Goal: Task Accomplishment & Management: Manage account settings

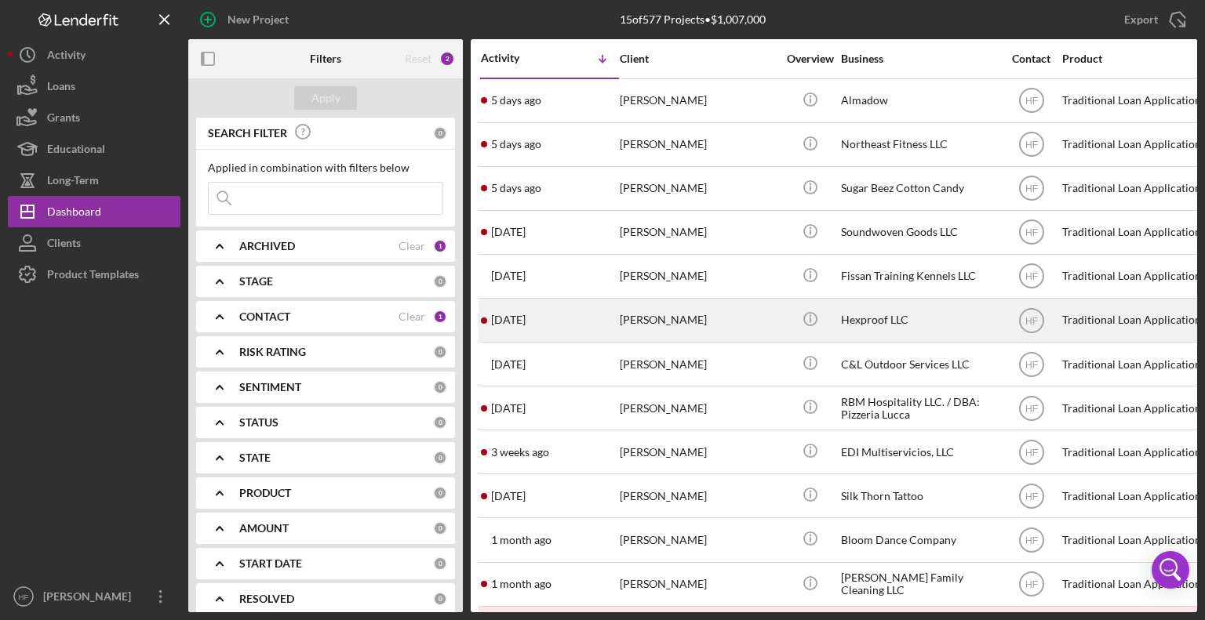
click at [572, 315] on div "[DATE] [PERSON_NAME]" at bounding box center [549, 321] width 137 height 42
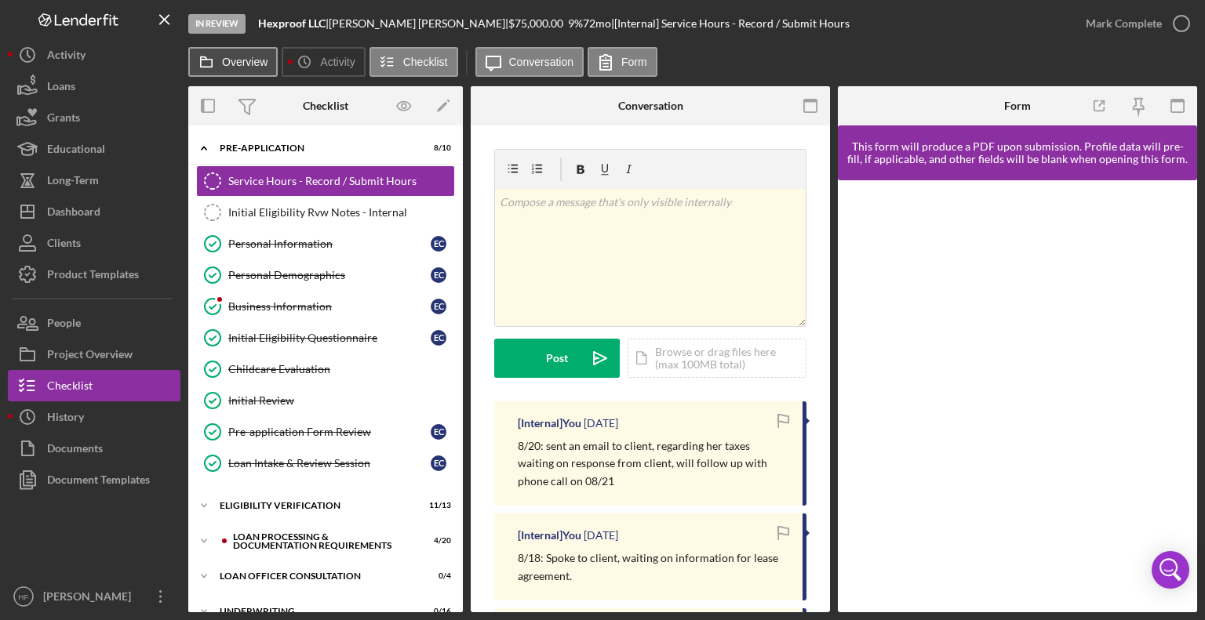
click at [248, 67] on label "Overview" at bounding box center [244, 62] width 45 height 13
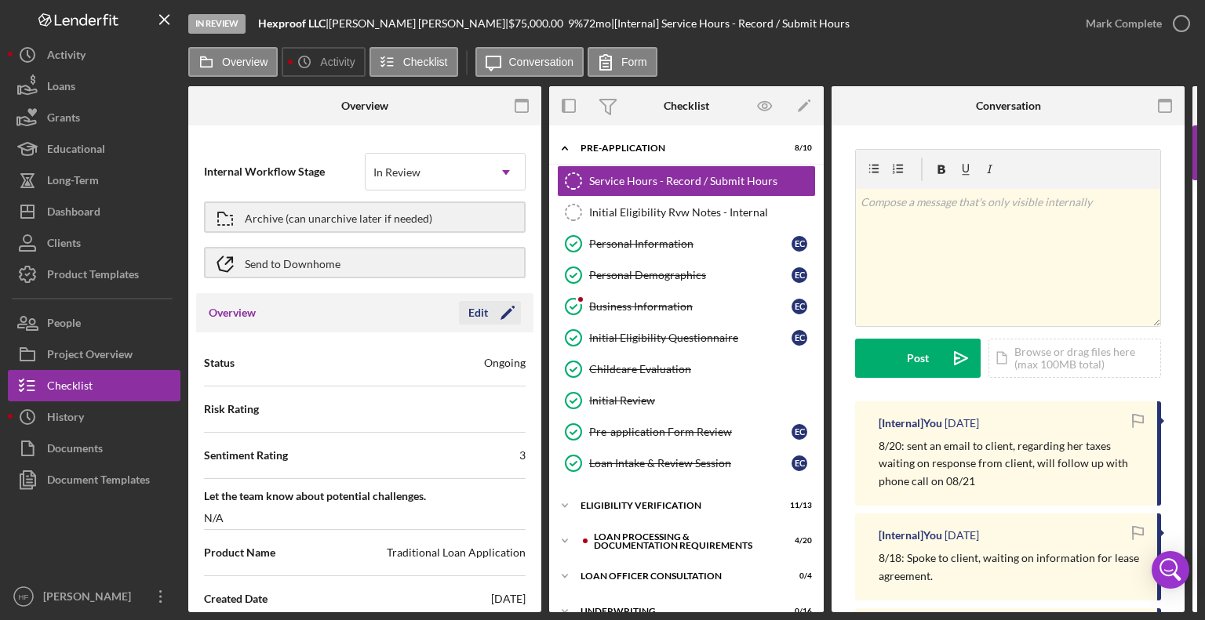
click at [479, 316] on div "Edit" at bounding box center [478, 313] width 20 height 24
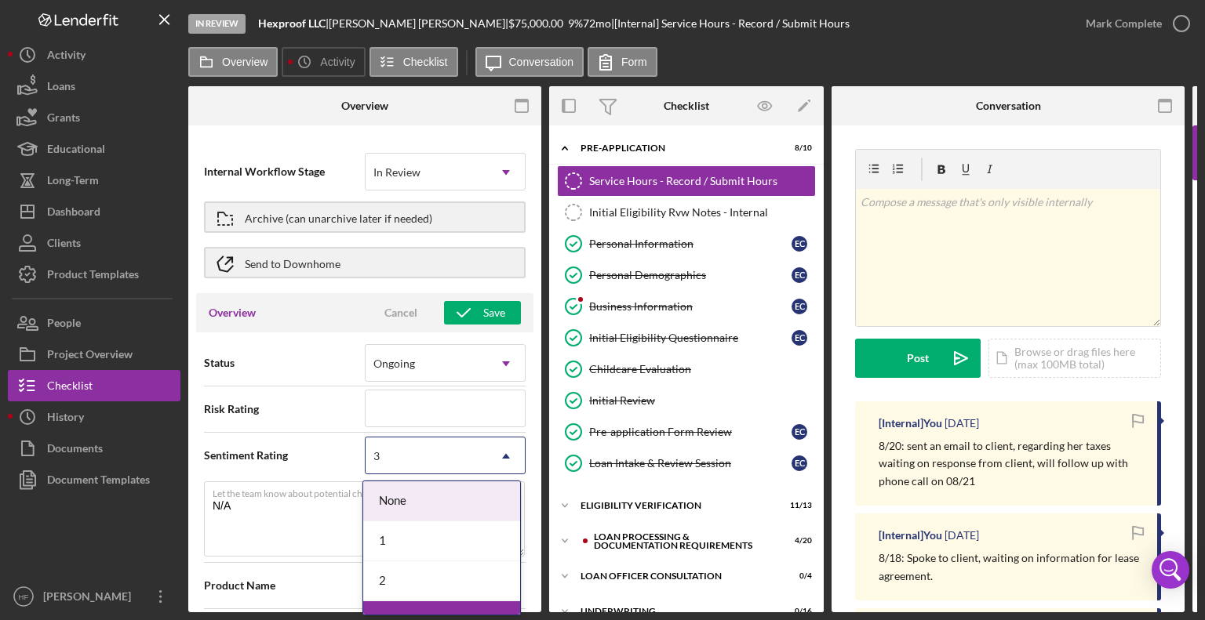
click at [496, 458] on icon "Icon/Dropdown Arrow" at bounding box center [506, 457] width 38 height 38
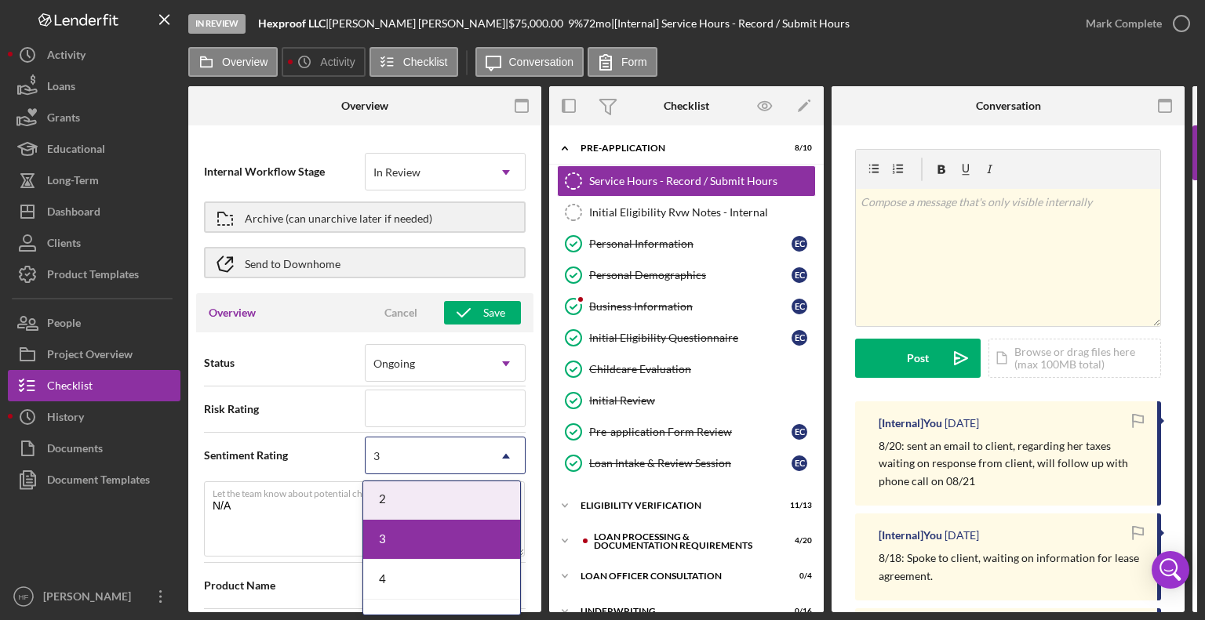
scroll to position [88, 0]
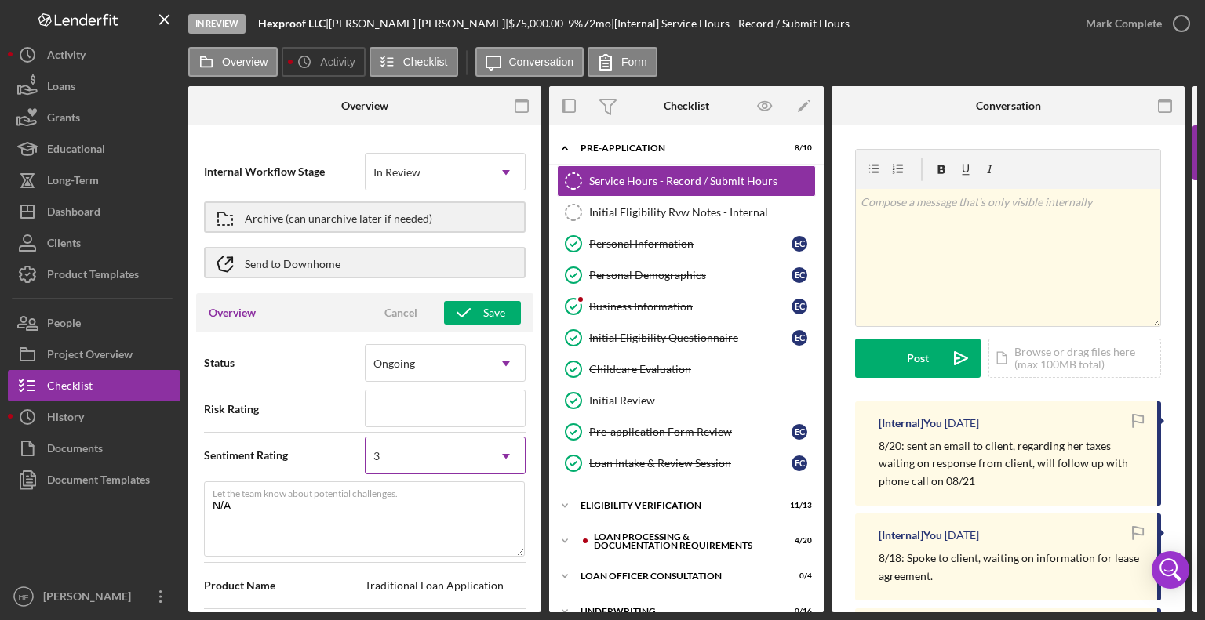
drag, startPoint x: 449, startPoint y: 565, endPoint x: 413, endPoint y: 470, distance: 102.3
click at [413, 470] on div "3" at bounding box center [426, 456] width 122 height 36
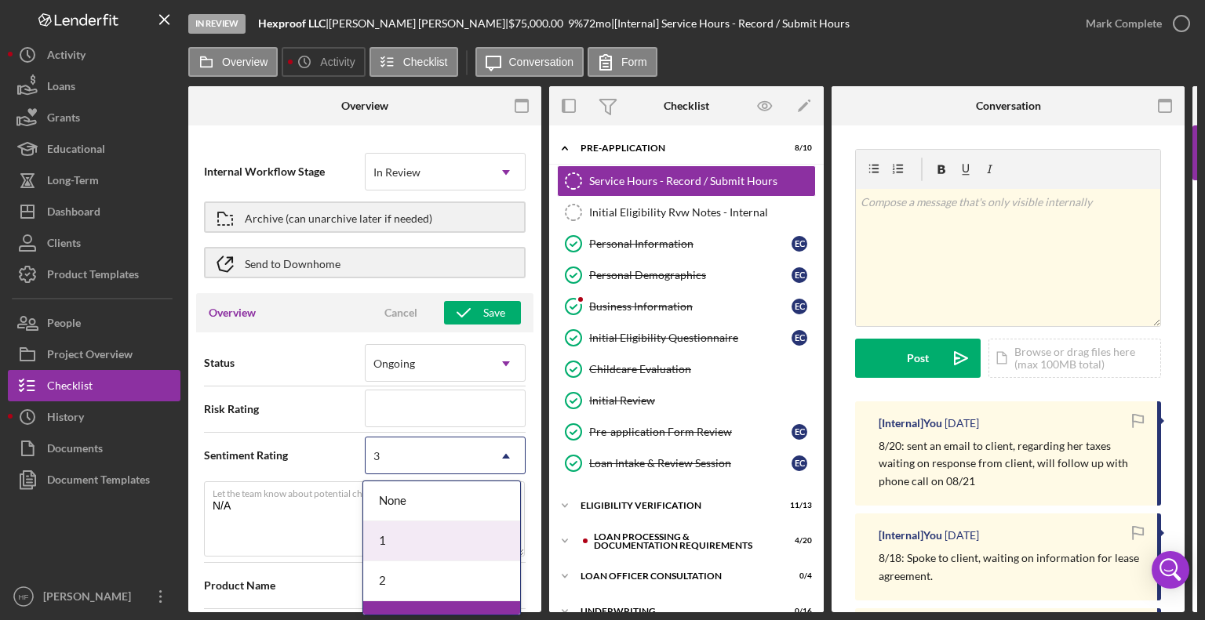
scroll to position [93, 0]
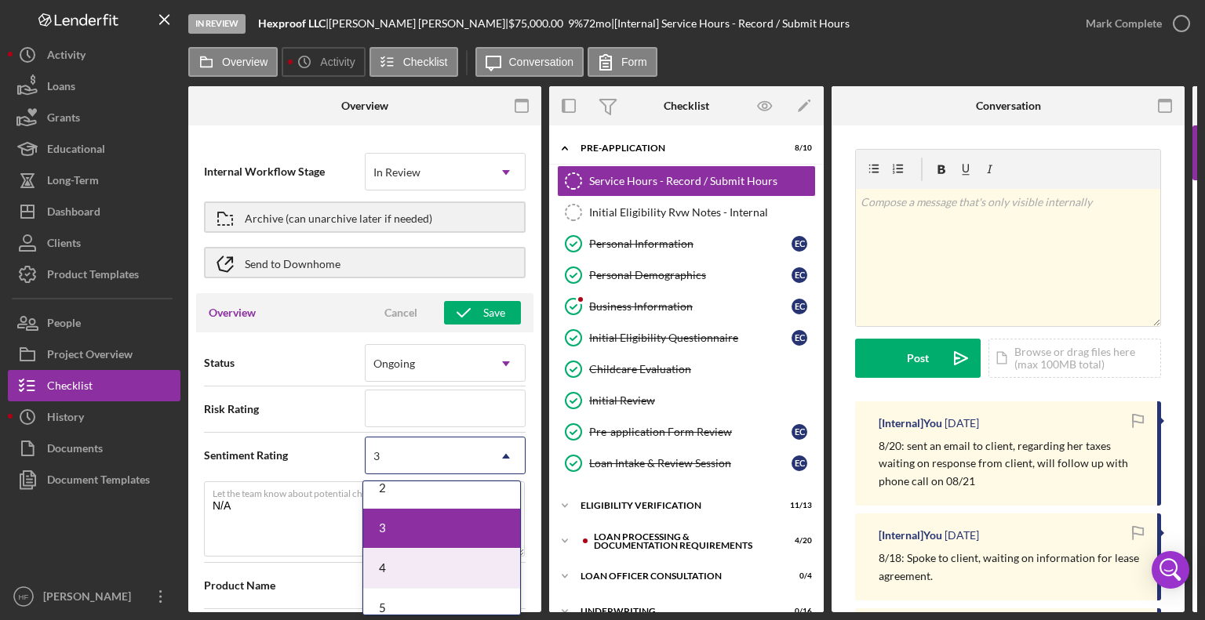
click at [429, 582] on div "4" at bounding box center [441, 569] width 157 height 40
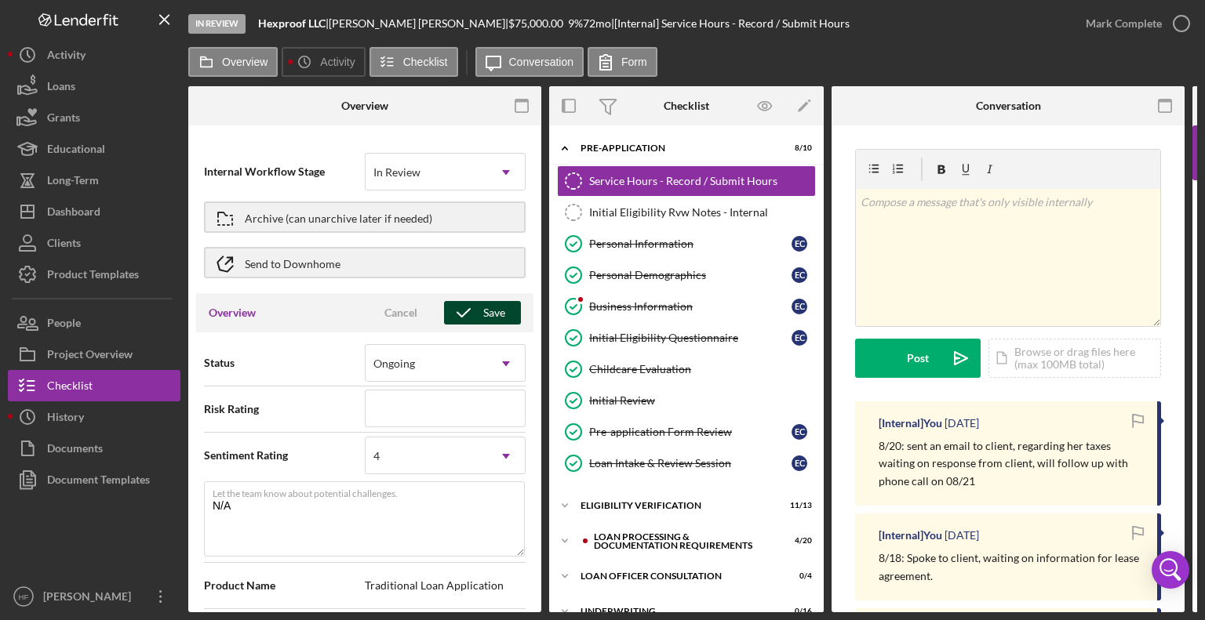
click at [483, 310] on div "Save" at bounding box center [494, 313] width 22 height 24
type textarea "Here's a snapshot of information that has been fully approved, as well as the i…"
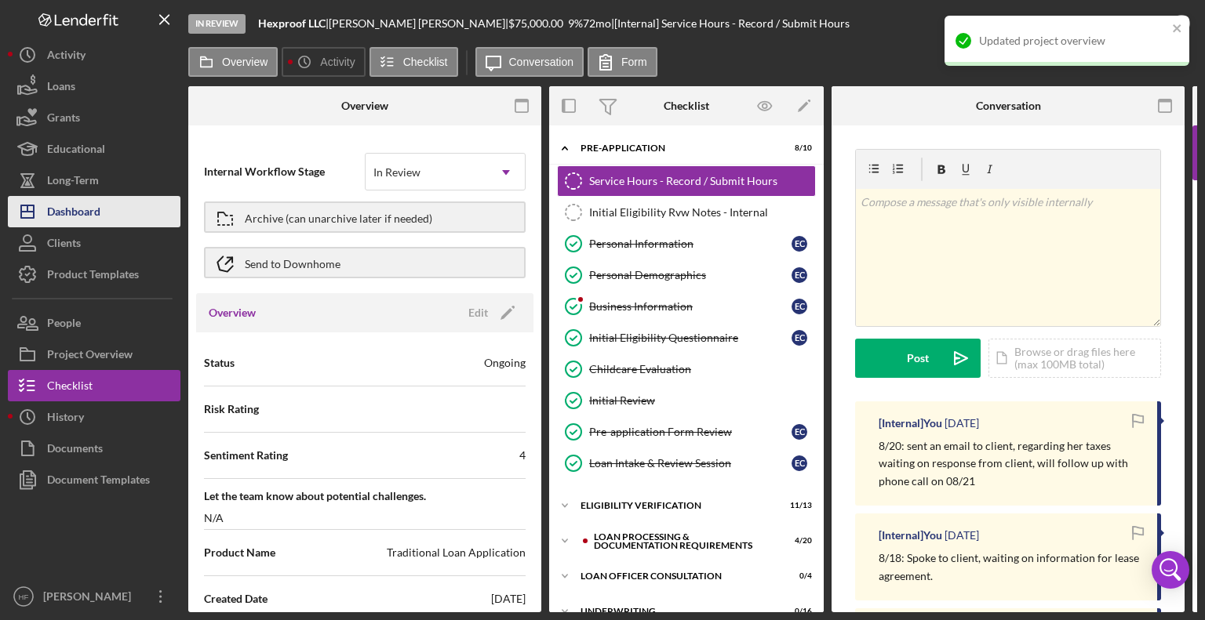
click at [121, 213] on button "Icon/Dashboard Dashboard" at bounding box center [94, 211] width 173 height 31
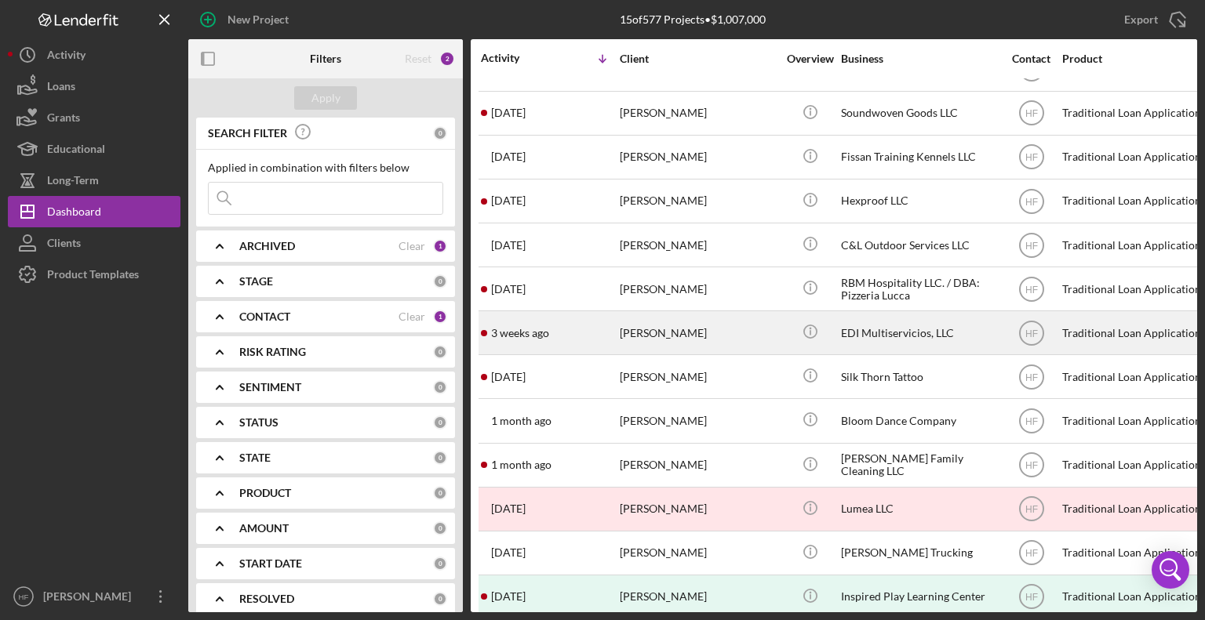
scroll to position [121, 0]
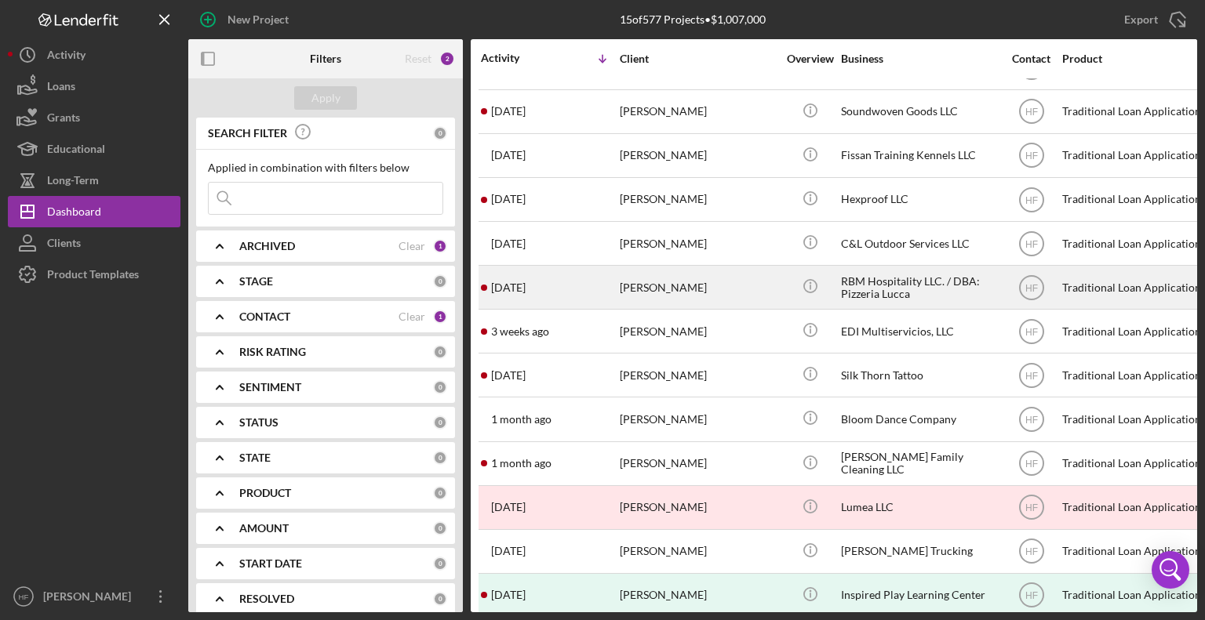
click at [756, 293] on div "[PERSON_NAME]" at bounding box center [698, 288] width 157 height 42
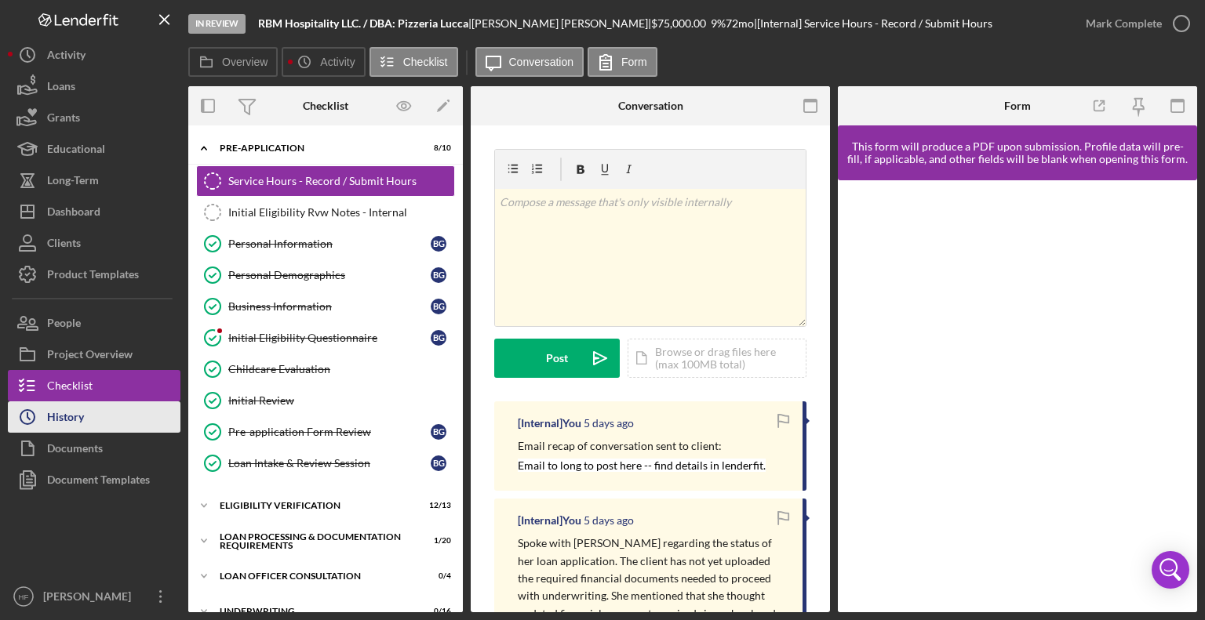
click at [119, 423] on button "Icon/History History" at bounding box center [94, 417] width 173 height 31
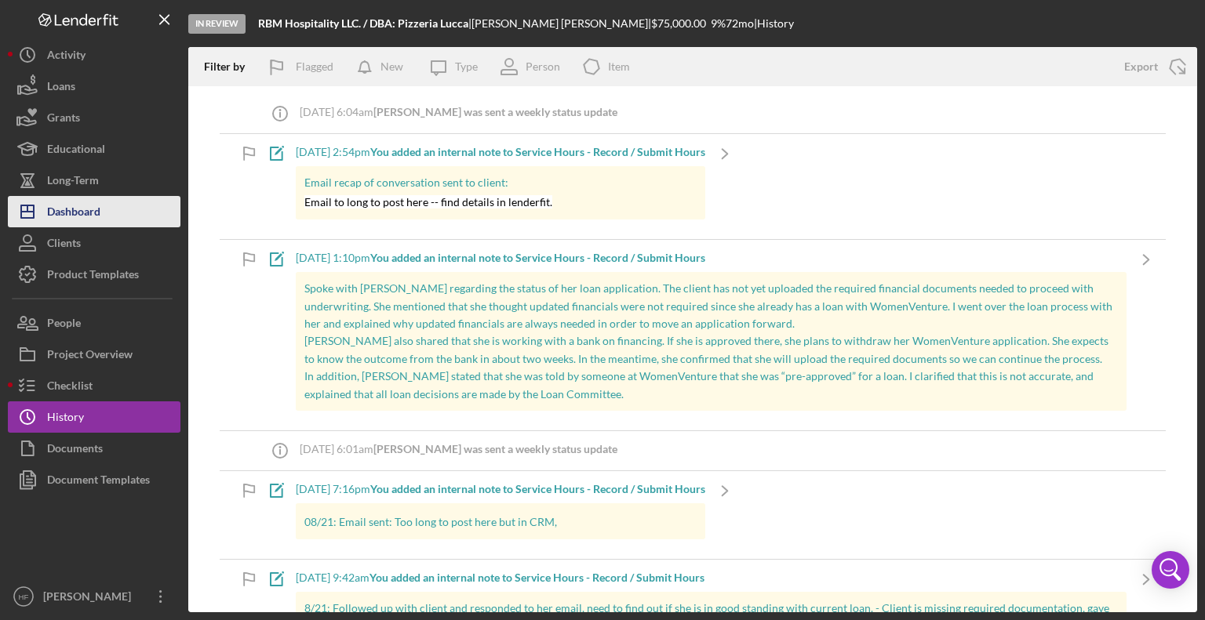
click at [107, 209] on button "Icon/Dashboard Dashboard" at bounding box center [94, 211] width 173 height 31
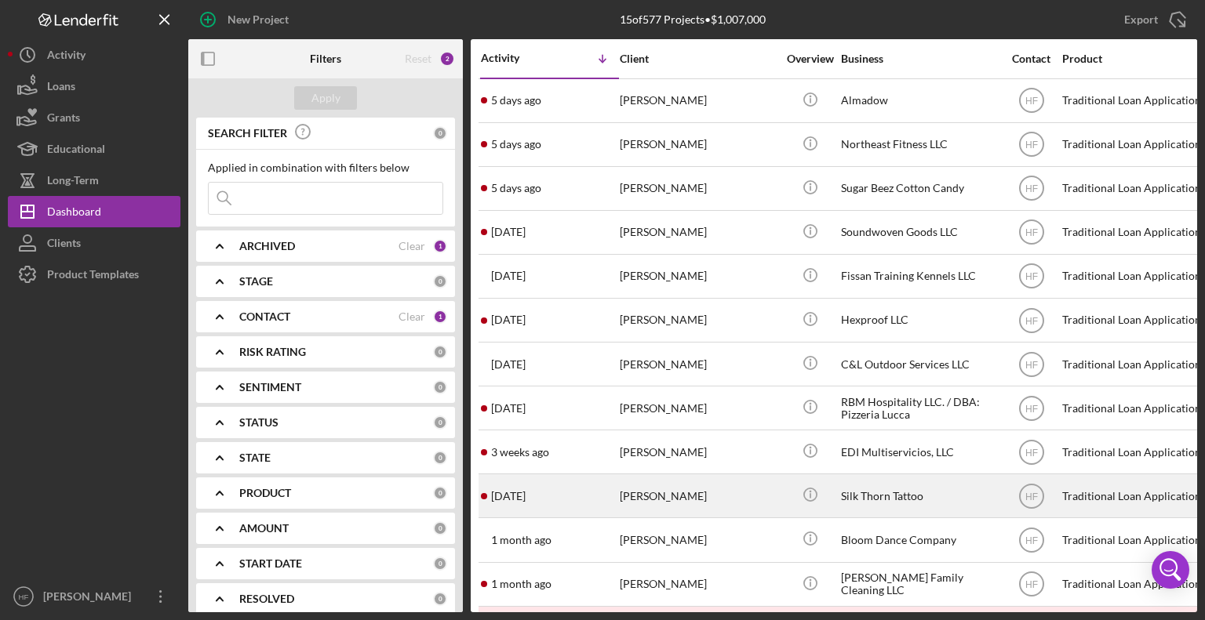
click at [593, 495] on div "[DATE] [PERSON_NAME]" at bounding box center [549, 496] width 137 height 42
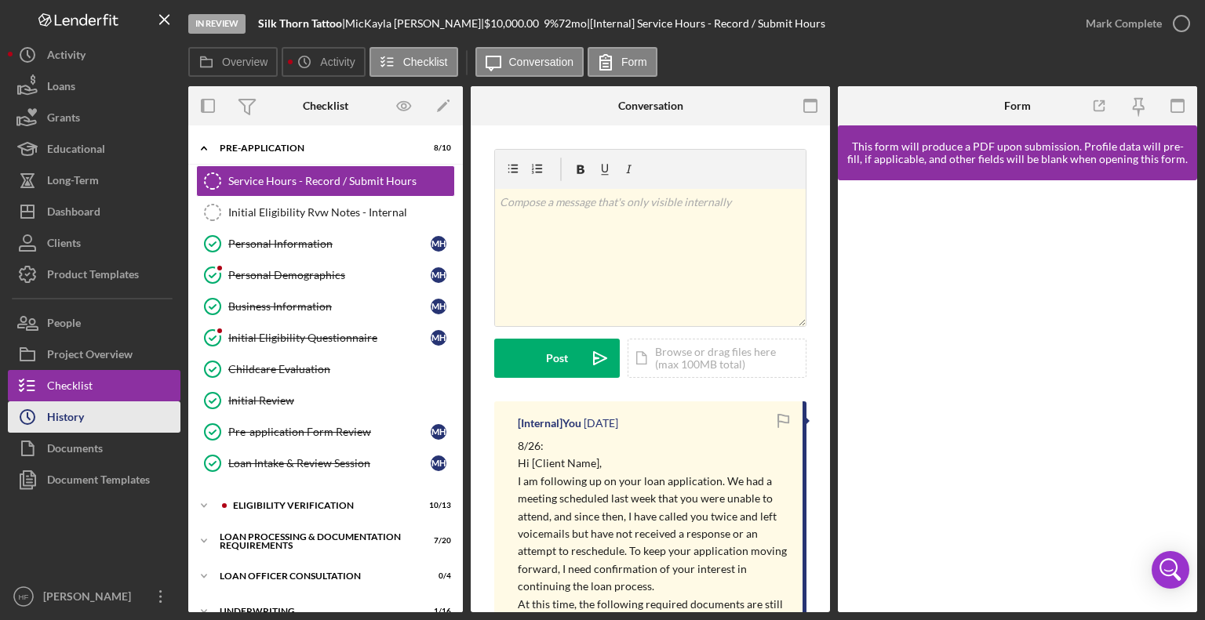
click at [105, 403] on button "Icon/History History" at bounding box center [94, 417] width 173 height 31
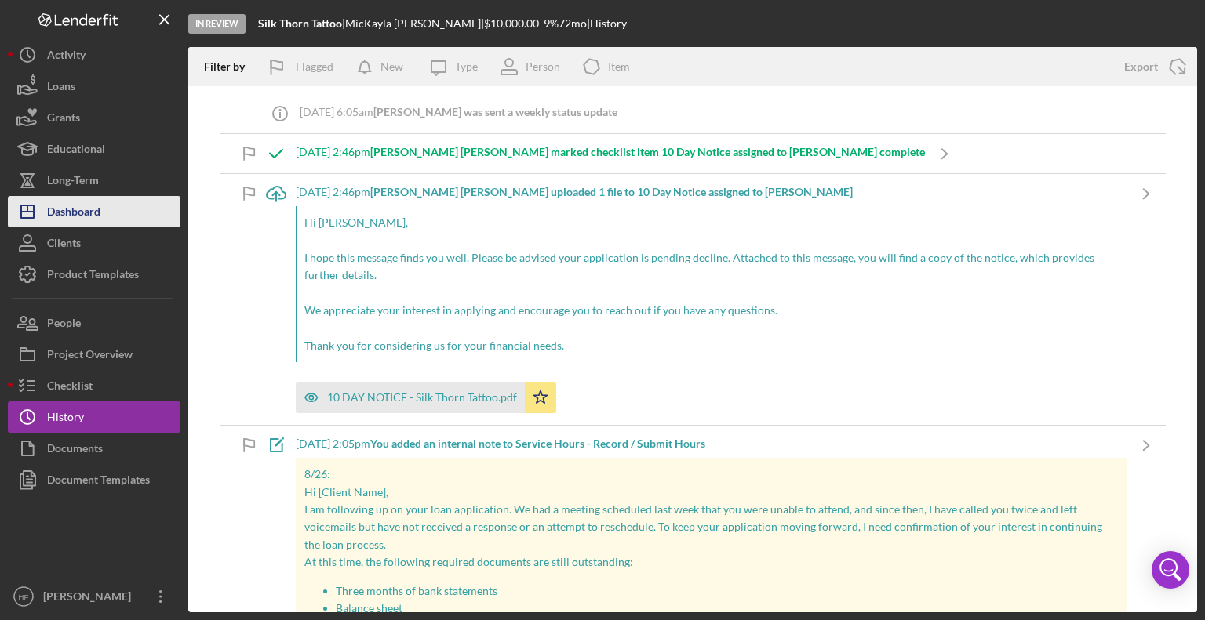
click at [78, 217] on div "Dashboard" at bounding box center [73, 213] width 53 height 35
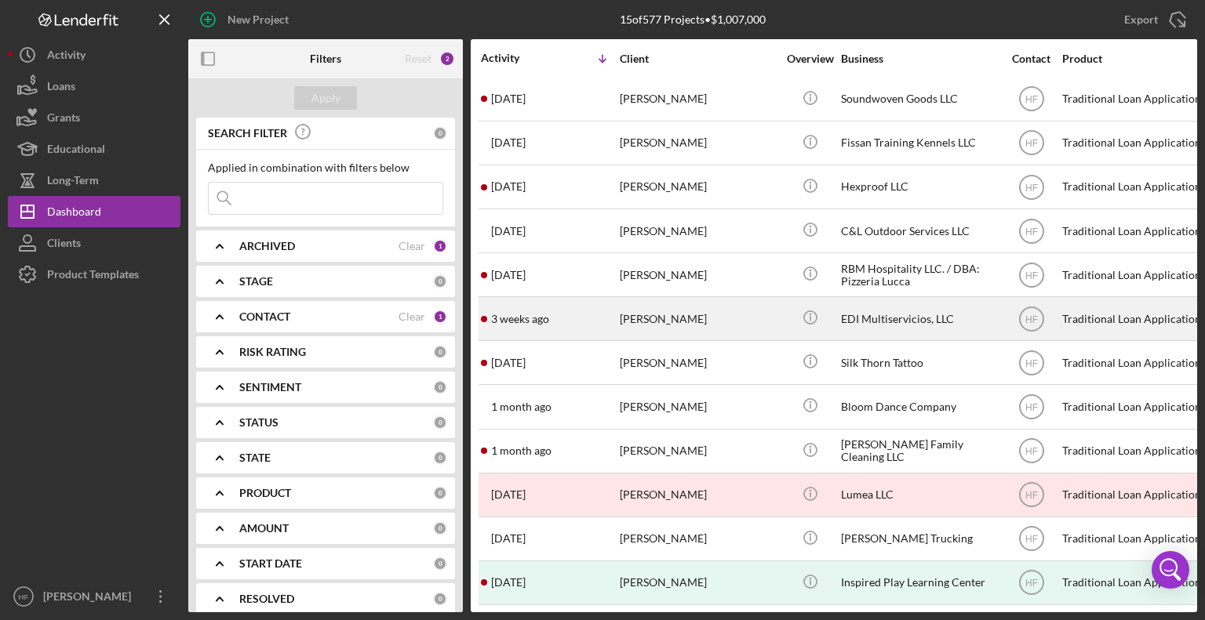
scroll to position [145, 0]
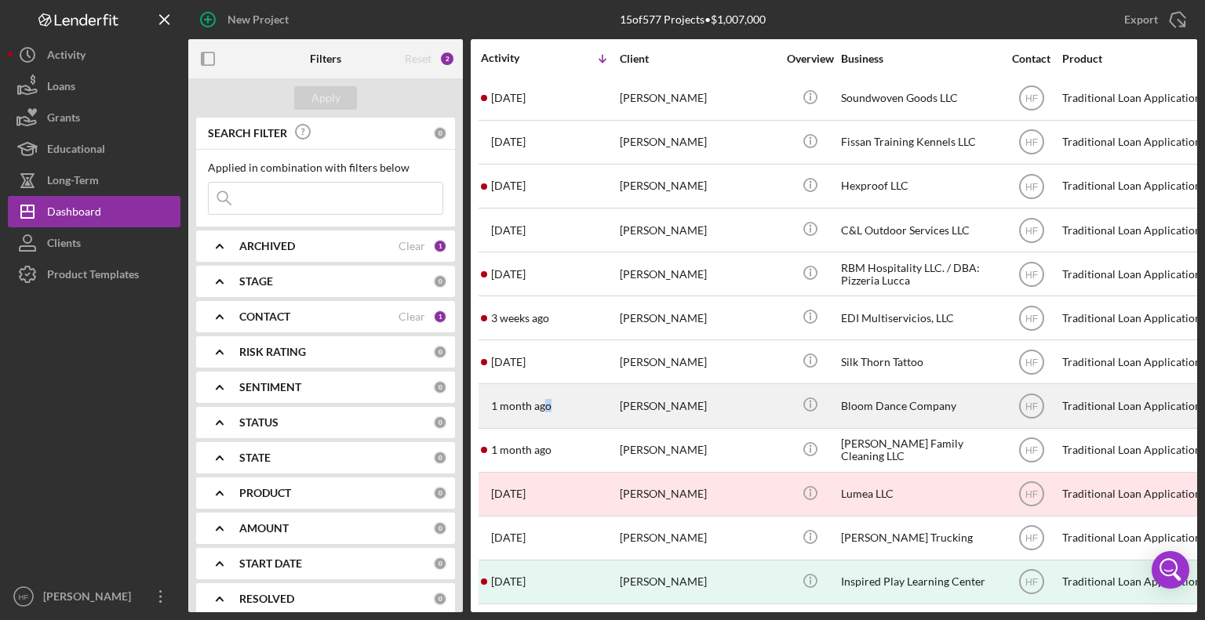
drag, startPoint x: 634, startPoint y: 391, endPoint x: 548, endPoint y: 398, distance: 85.7
click at [548, 400] on time "1 month ago" at bounding box center [521, 406] width 60 height 13
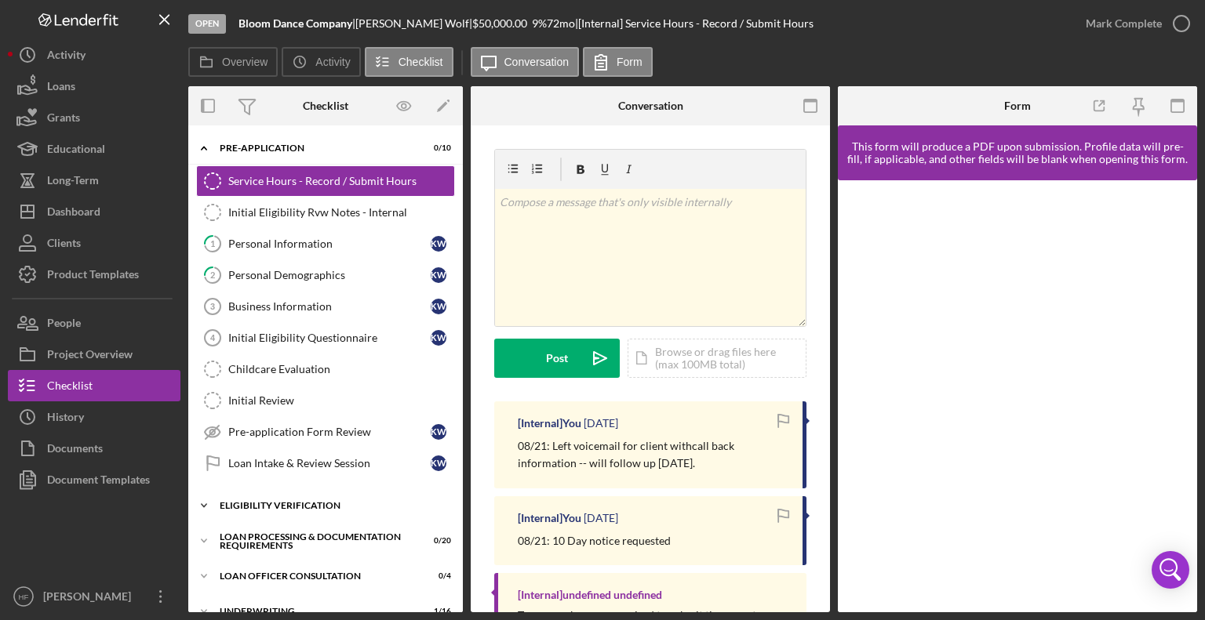
click at [300, 503] on div "Eligibility Verification" at bounding box center [332, 505] width 224 height 9
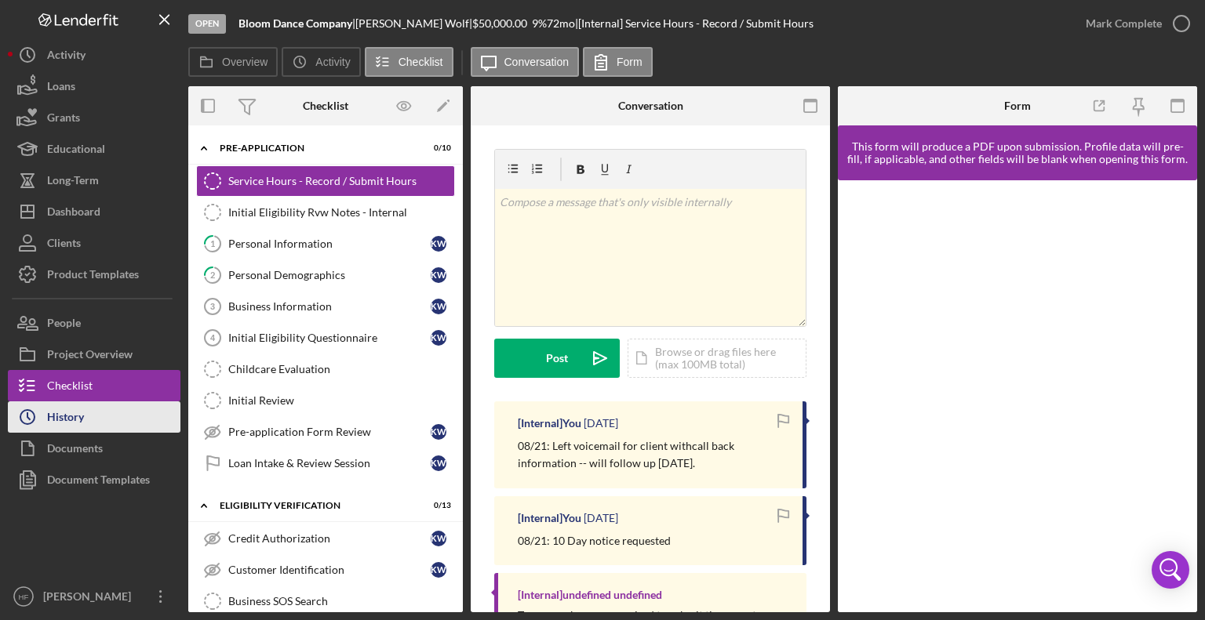
click at [76, 415] on div "History" at bounding box center [65, 419] width 37 height 35
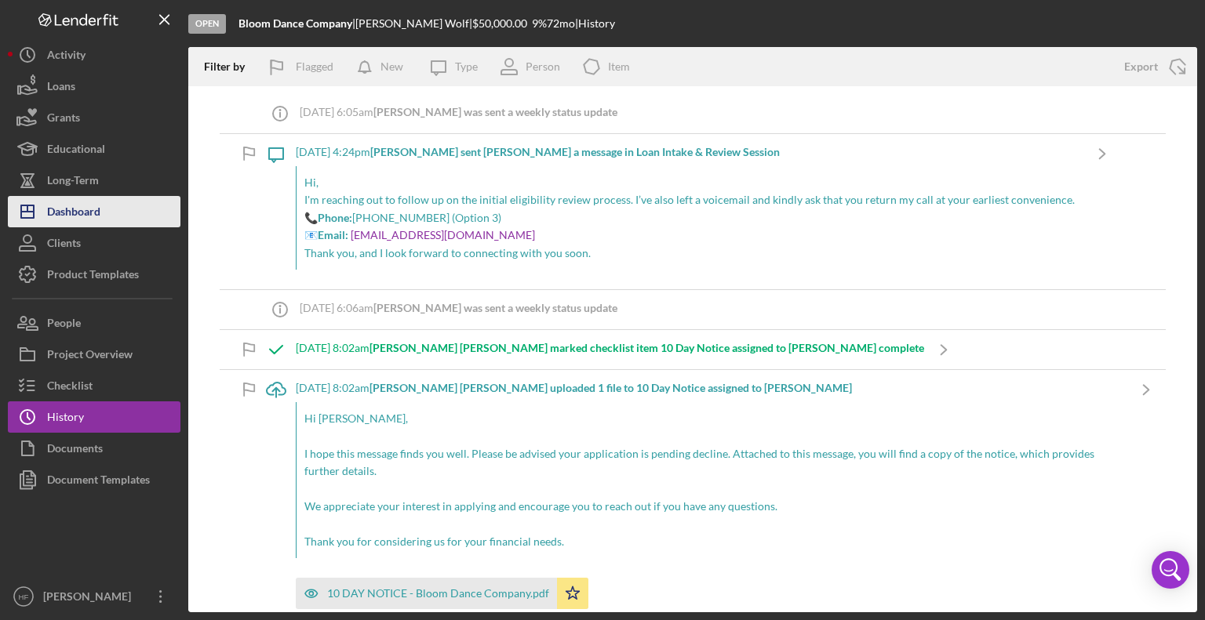
click at [87, 216] on div "Dashboard" at bounding box center [73, 213] width 53 height 35
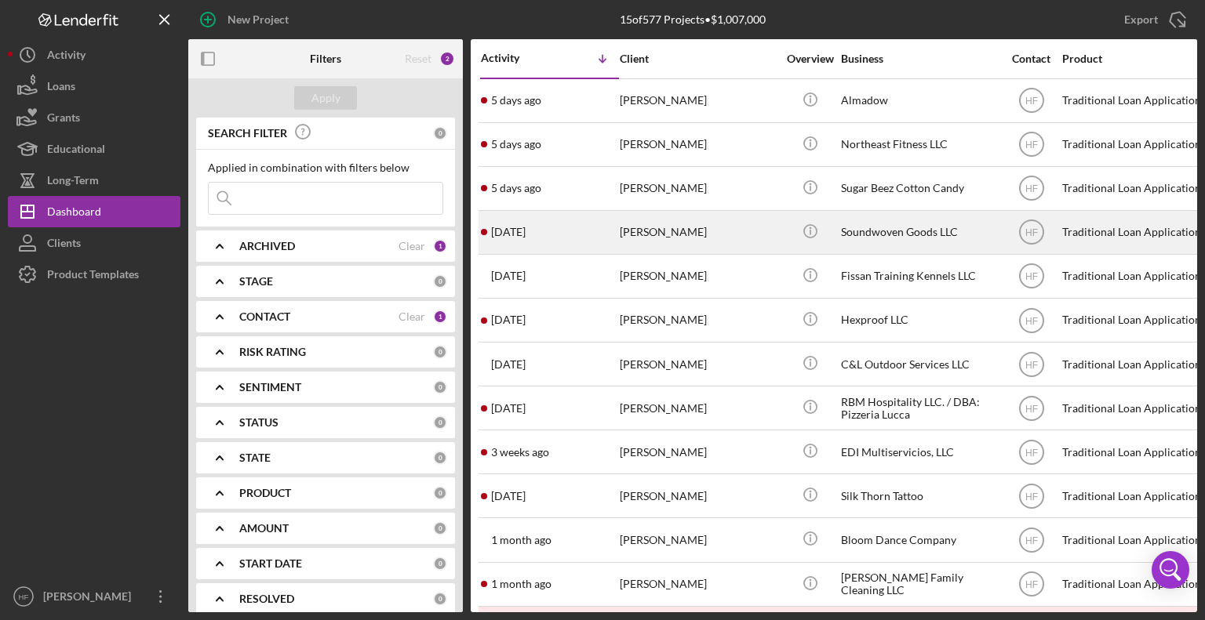
scroll to position [145, 0]
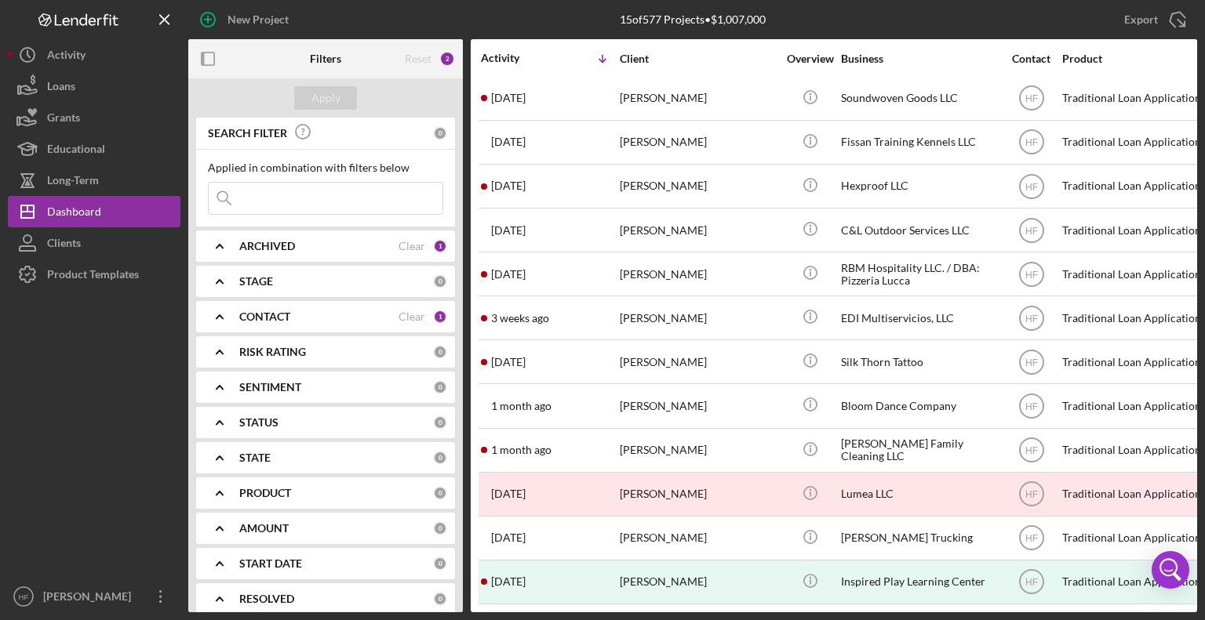
click at [408, 255] on div "ARCHIVED Clear 1" at bounding box center [343, 246] width 208 height 31
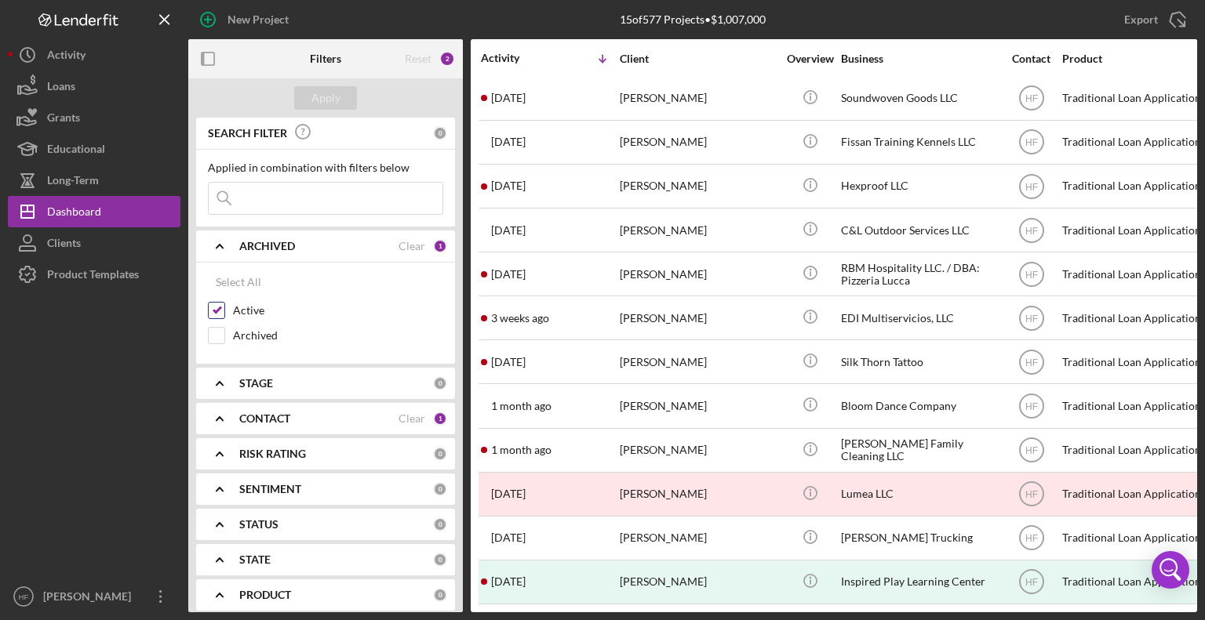
click at [216, 307] on input "Active" at bounding box center [217, 311] width 16 height 16
drag, startPoint x: 330, startPoint y: 109, endPoint x: 324, endPoint y: 93, distance: 16.9
click at [324, 93] on div "Apply" at bounding box center [325, 98] width 29 height 24
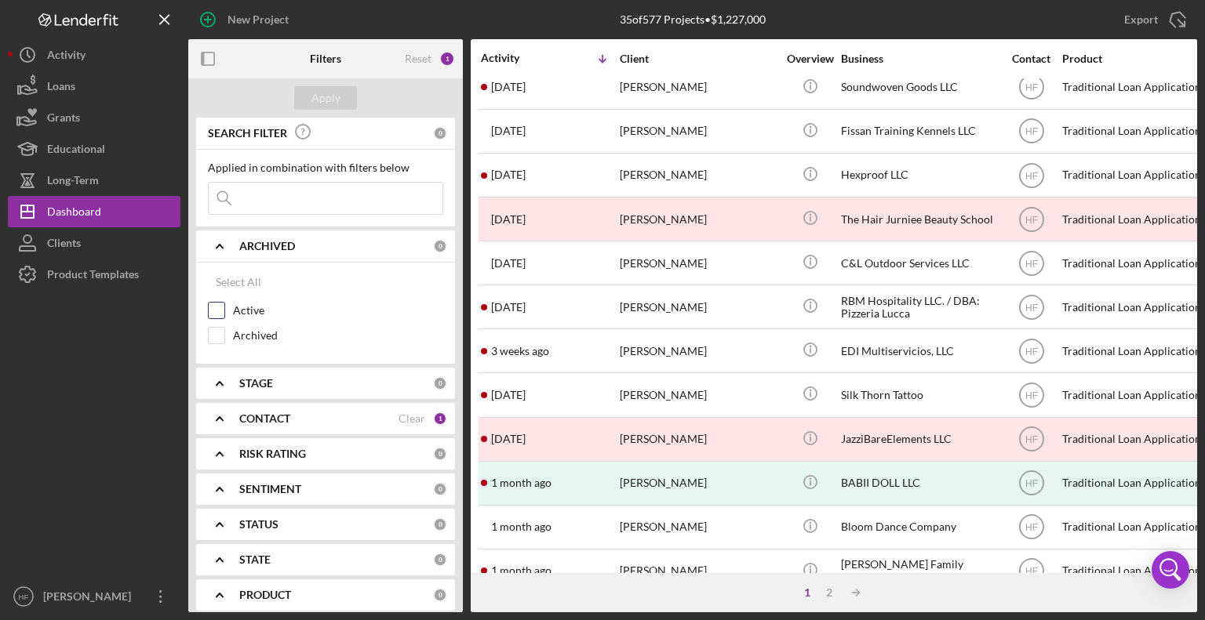
click at [219, 313] on input "Active" at bounding box center [217, 311] width 16 height 16
checkbox input "true"
click at [331, 100] on div "Apply" at bounding box center [325, 98] width 29 height 24
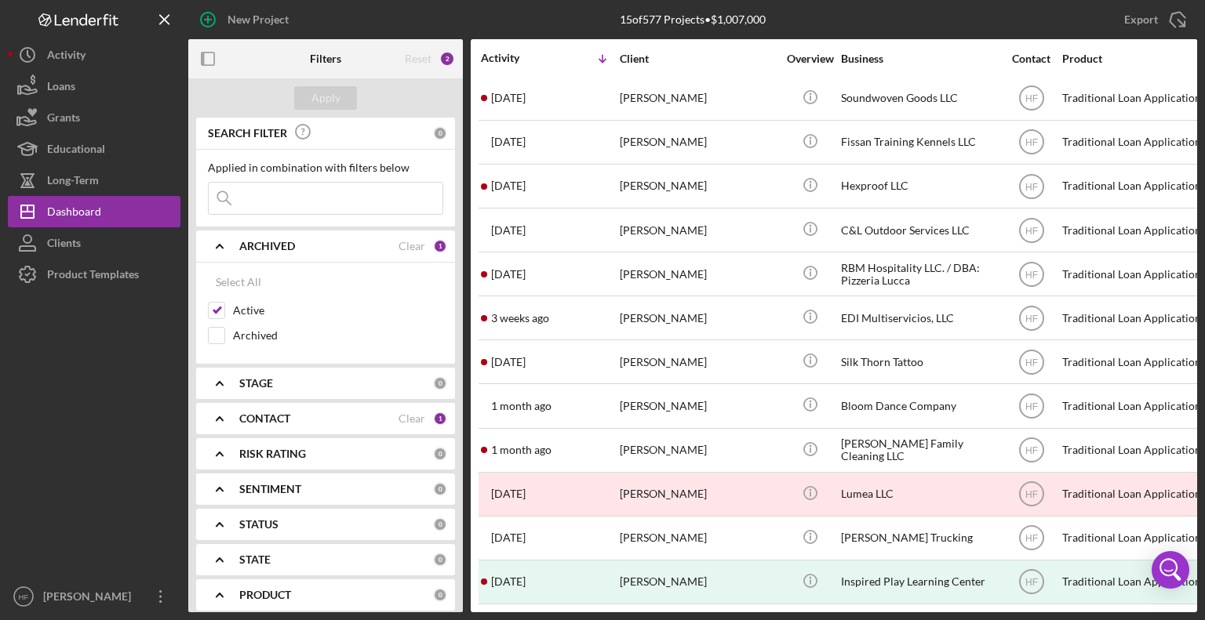
click at [343, 418] on div "CONTACT" at bounding box center [318, 419] width 159 height 13
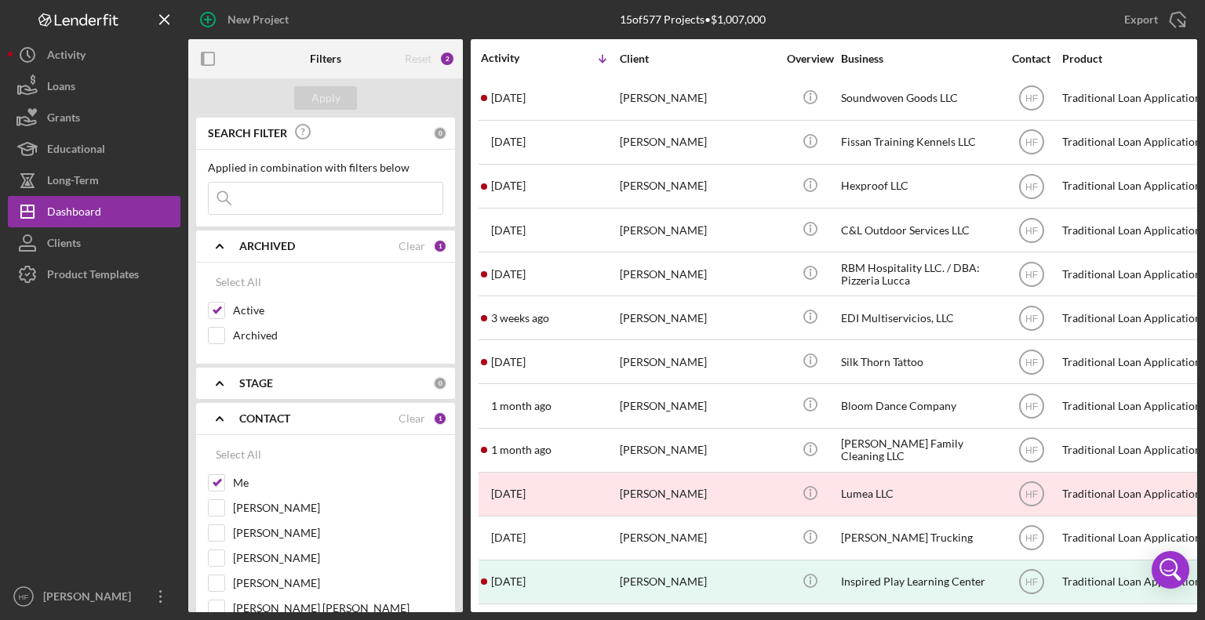
click at [343, 418] on div "CONTACT" at bounding box center [318, 419] width 159 height 13
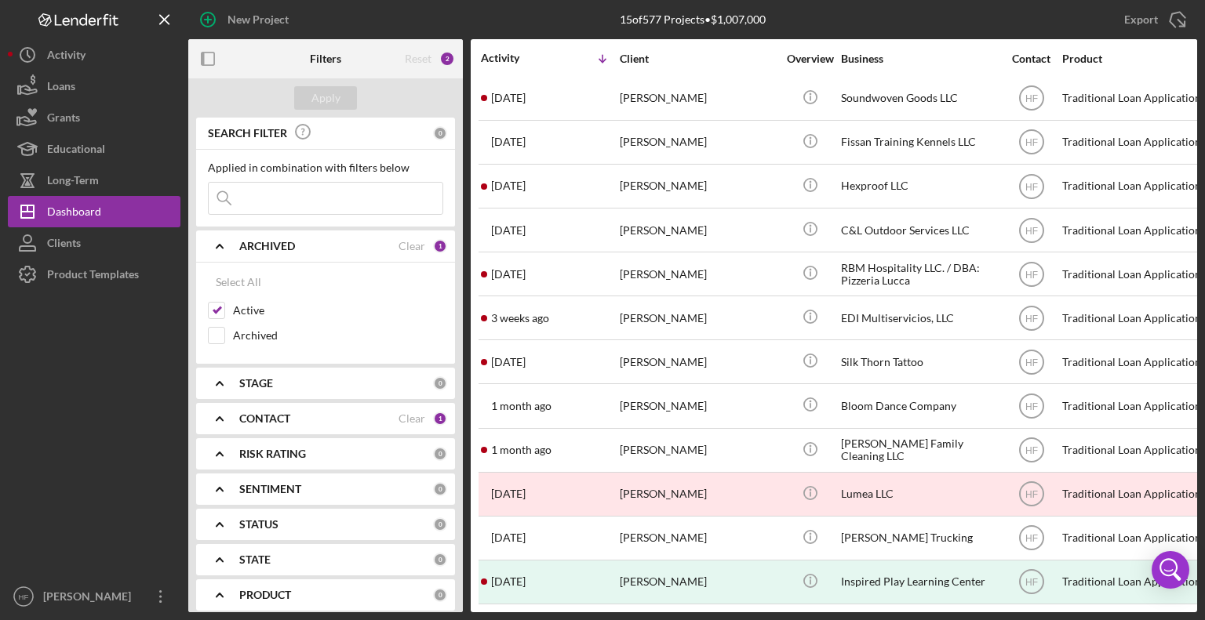
click at [343, 239] on div "ARCHIVED Clear 1" at bounding box center [343, 246] width 208 height 14
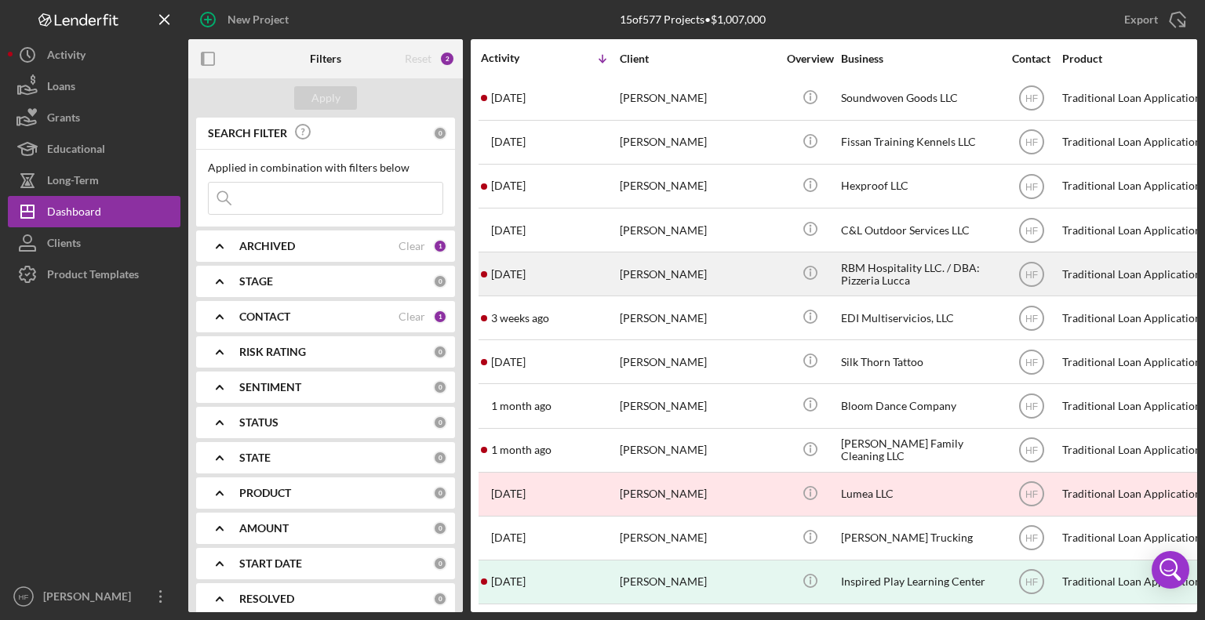
scroll to position [0, 0]
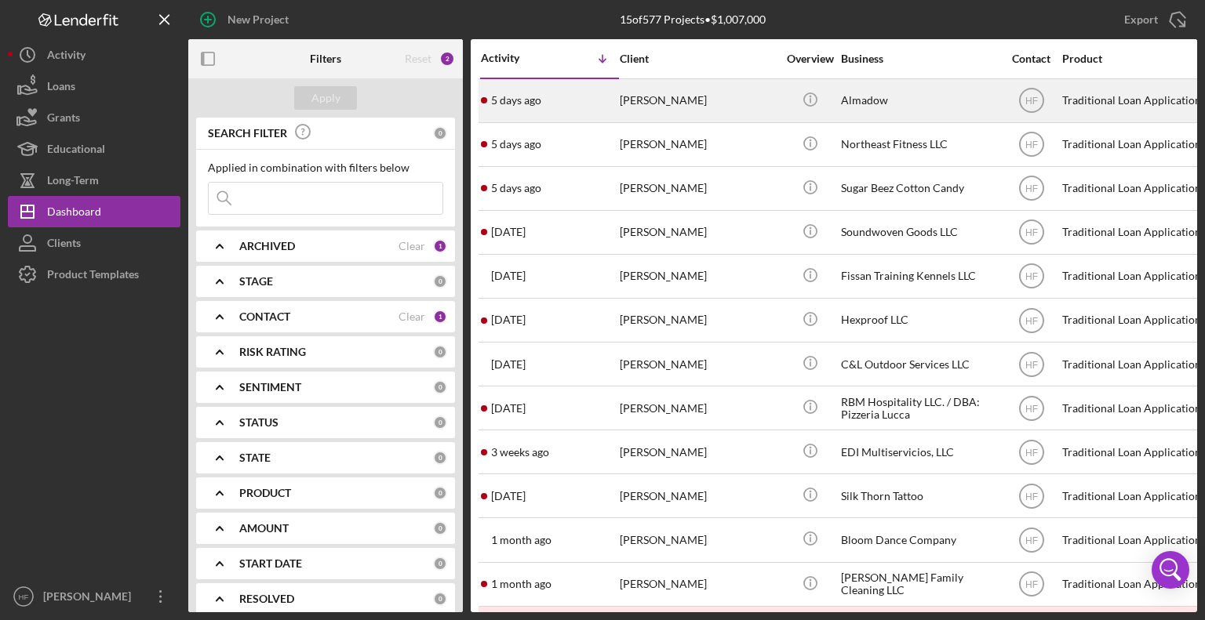
click at [681, 107] on div "[PERSON_NAME]" at bounding box center [698, 101] width 157 height 42
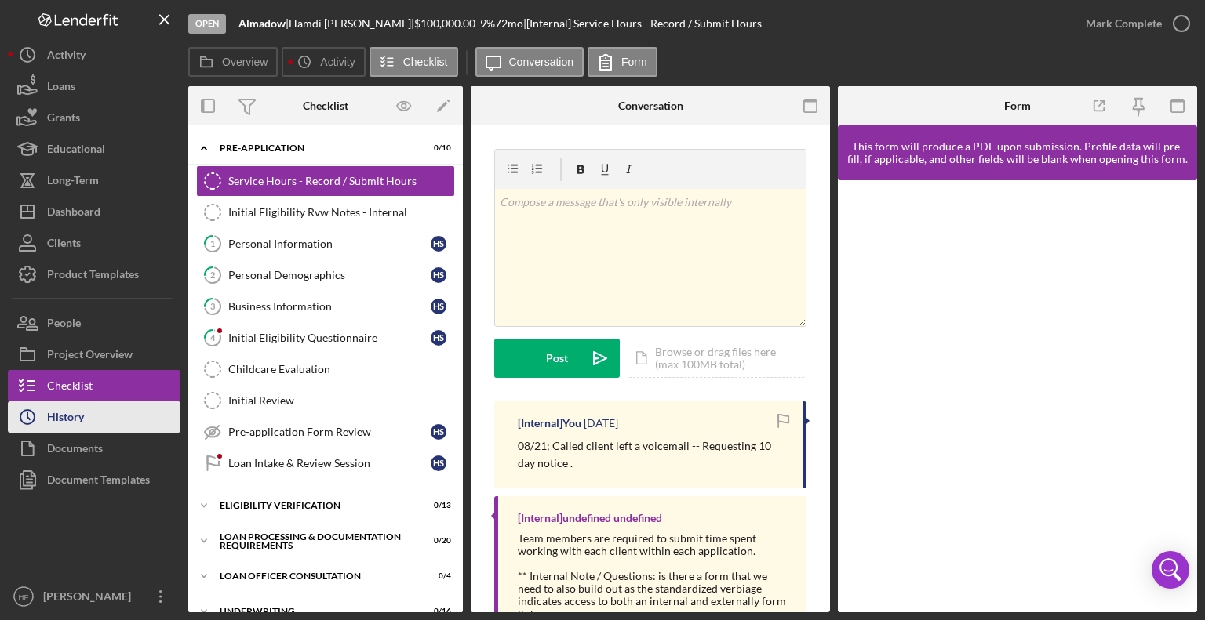
click at [118, 413] on button "Icon/History History" at bounding box center [94, 417] width 173 height 31
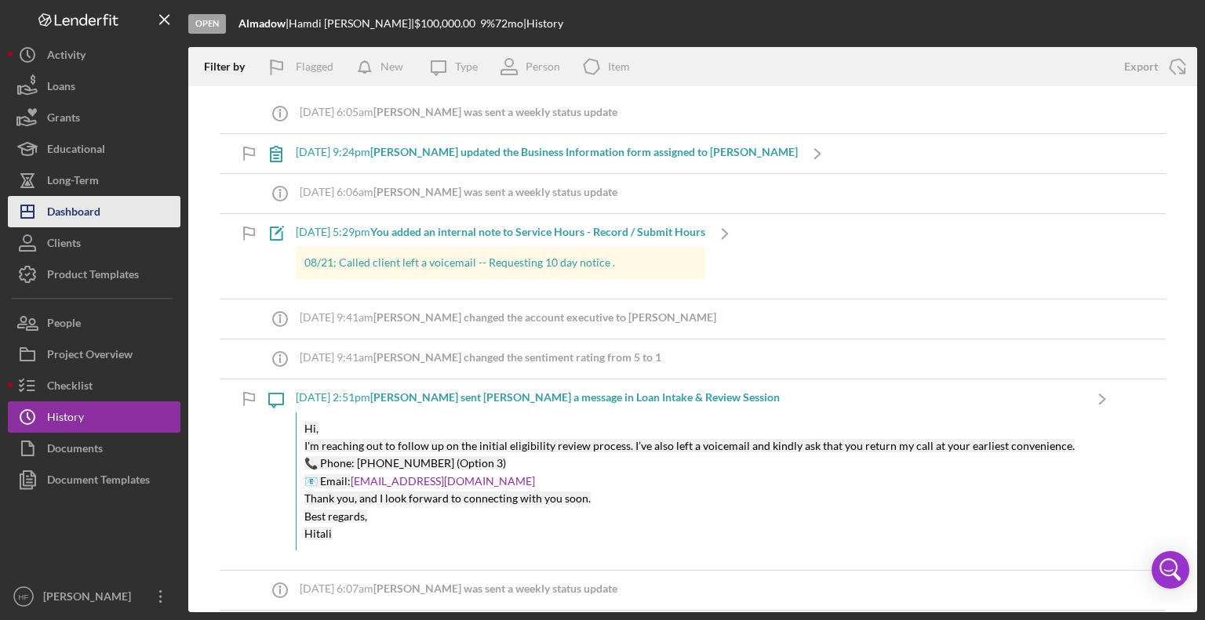
click at [162, 201] on button "Icon/Dashboard Dashboard" at bounding box center [94, 211] width 173 height 31
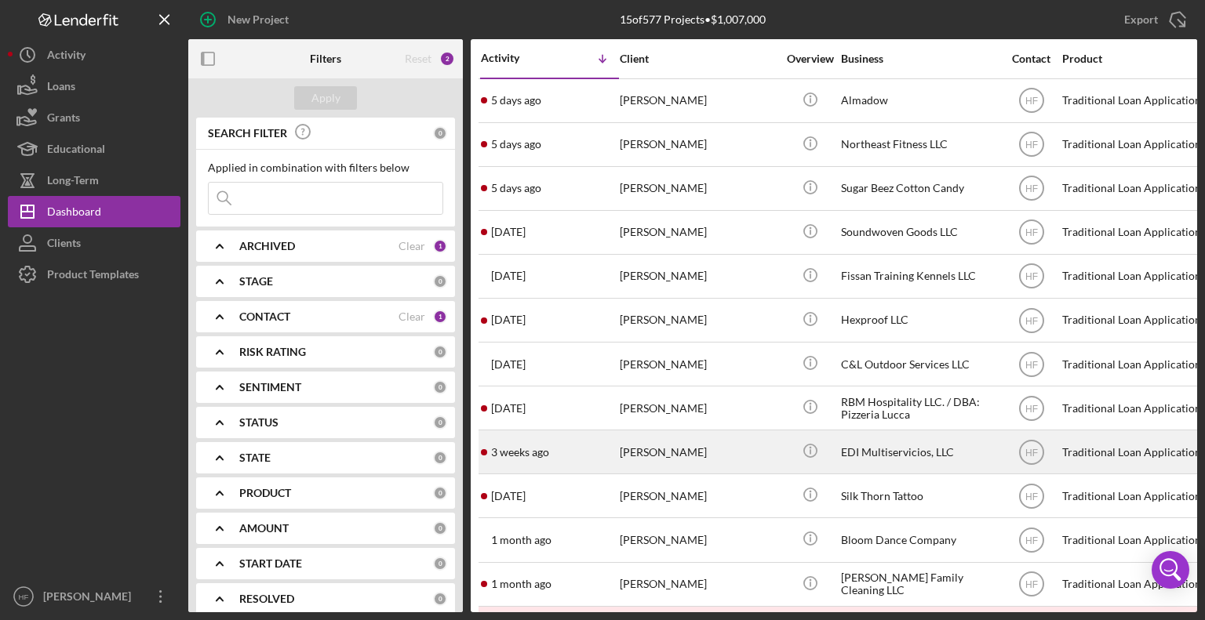
scroll to position [145, 0]
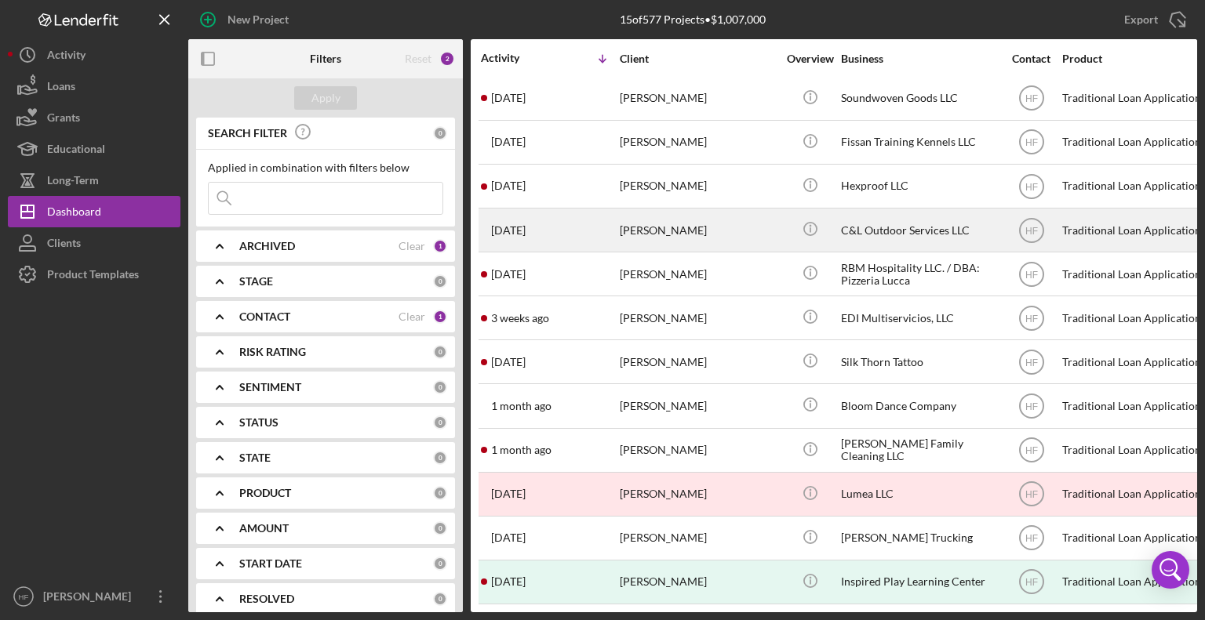
click at [613, 209] on div "[DATE] [PERSON_NAME]" at bounding box center [549, 230] width 137 height 42
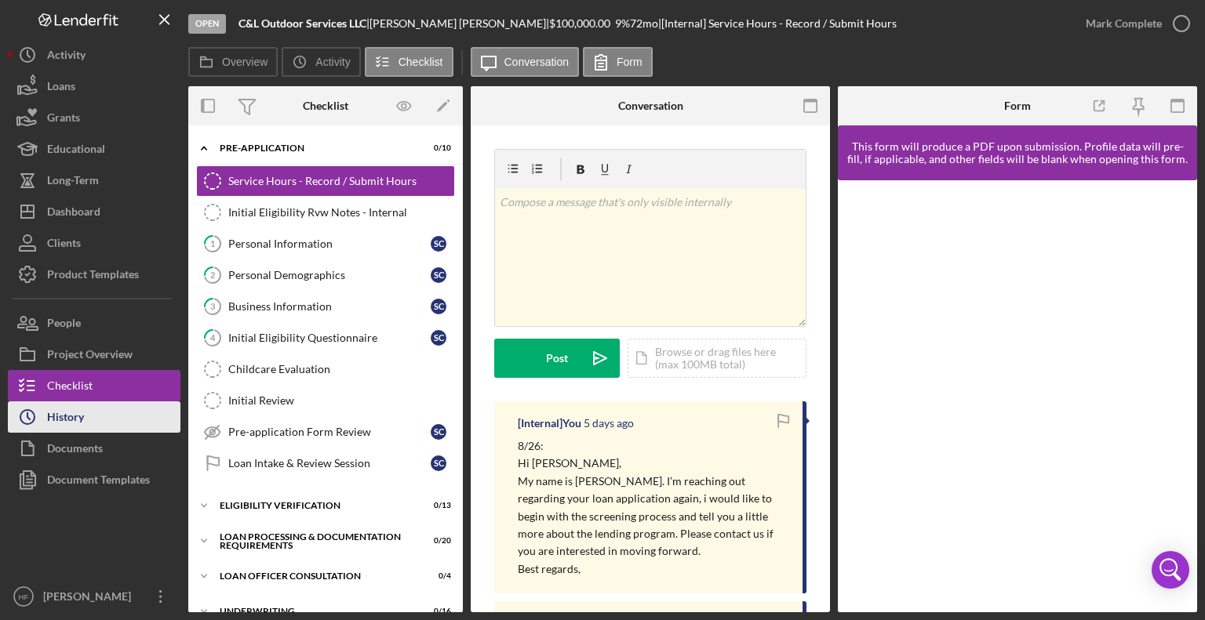
click at [114, 429] on button "Icon/History History" at bounding box center [94, 417] width 173 height 31
